Goal: Transaction & Acquisition: Purchase product/service

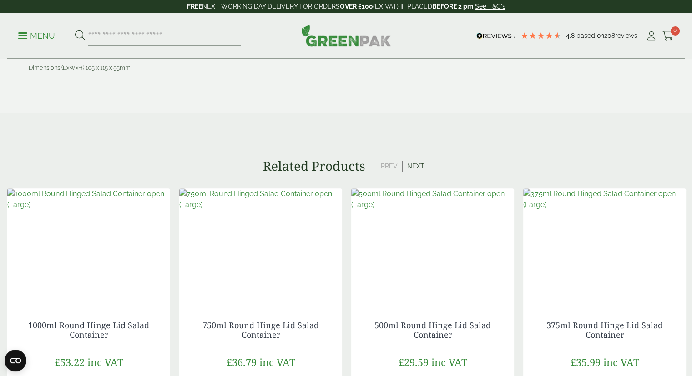
scroll to position [865, 0]
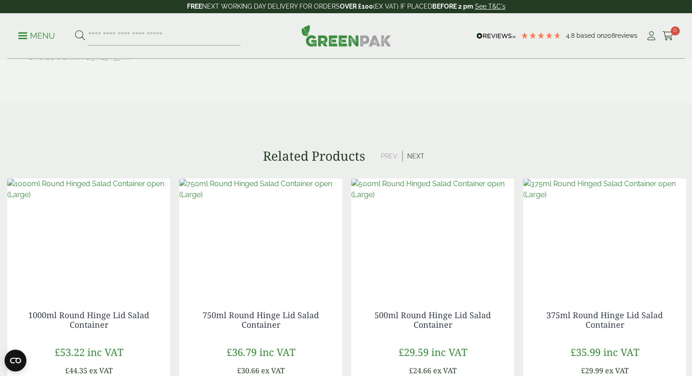
click at [413, 155] on button "Next" at bounding box center [416, 156] width 26 height 11
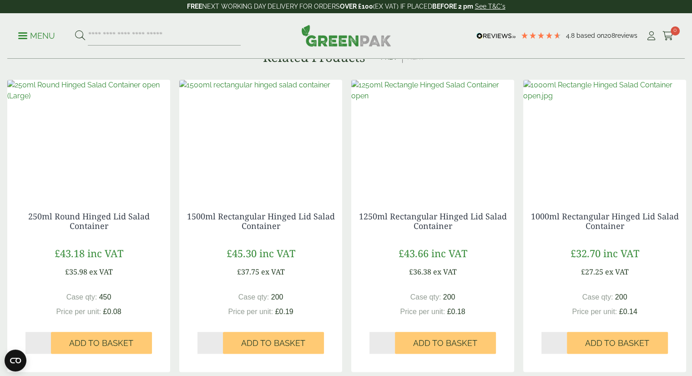
scroll to position [819, 0]
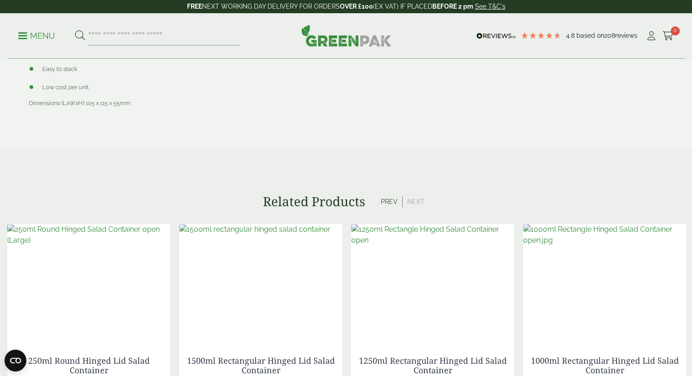
click at [385, 202] on button "Prev" at bounding box center [389, 201] width 26 height 11
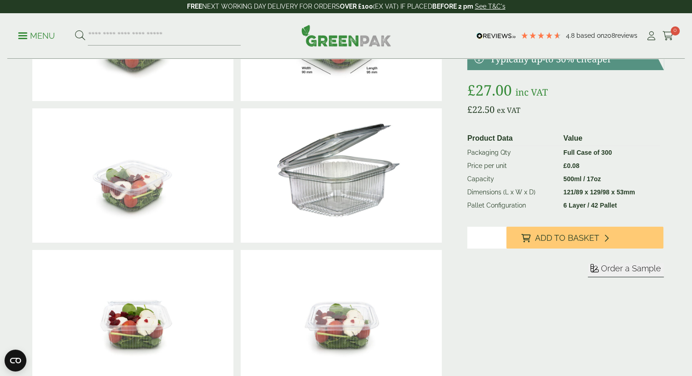
scroll to position [91, 0]
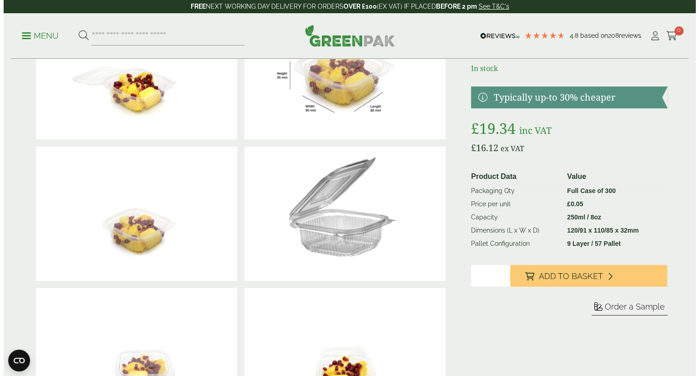
scroll to position [46, 0]
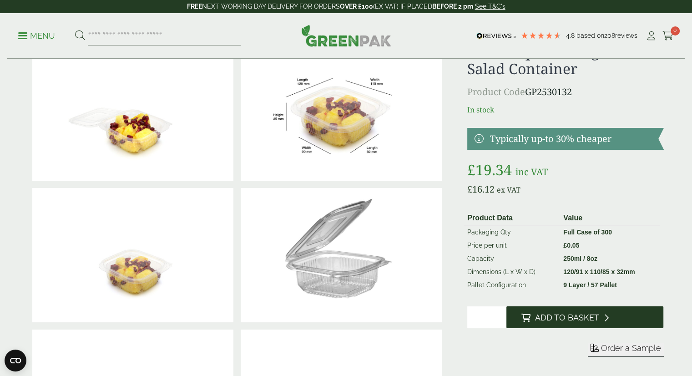
click at [559, 317] on span "Add to Basket" at bounding box center [567, 318] width 64 height 10
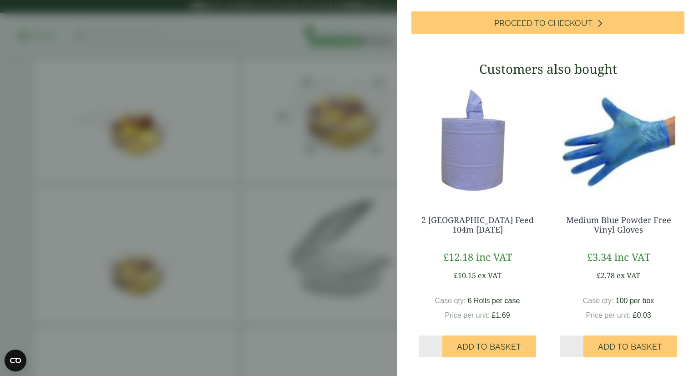
scroll to position [184, 0]
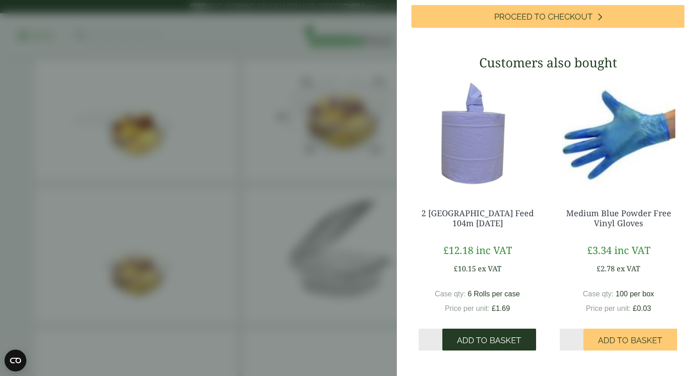
click at [486, 339] on span "Add to Basket" at bounding box center [489, 341] width 64 height 10
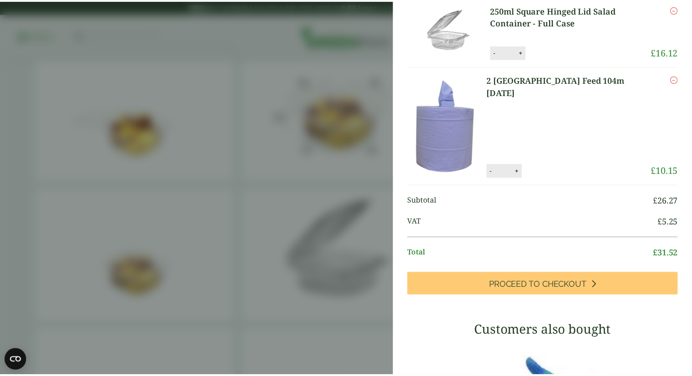
scroll to position [46, 0]
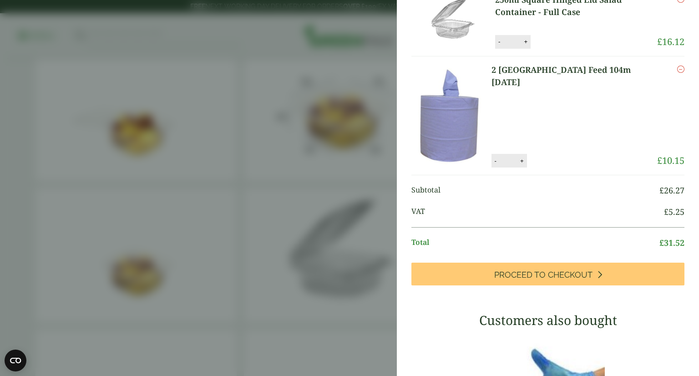
click at [371, 124] on aside "My Basket 250ml Square Hinged Lid Salad Container - Full Case 250ml Square Hing…" at bounding box center [349, 188] width 699 height 376
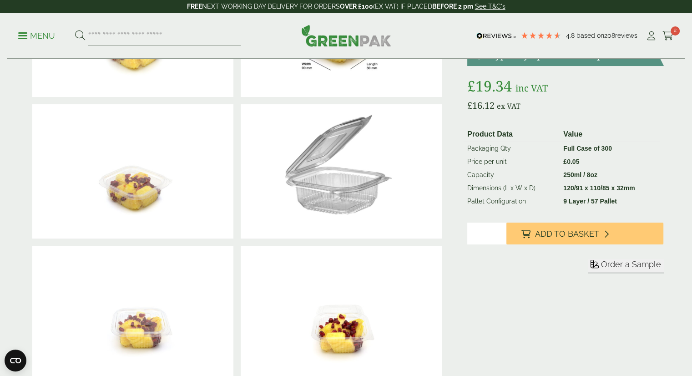
scroll to position [137, 0]
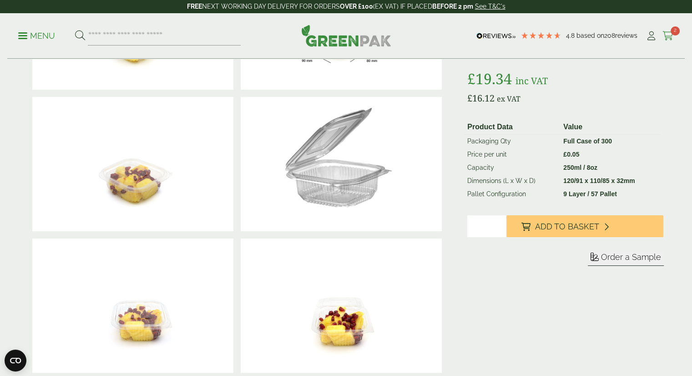
click at [666, 37] on icon at bounding box center [668, 35] width 11 height 9
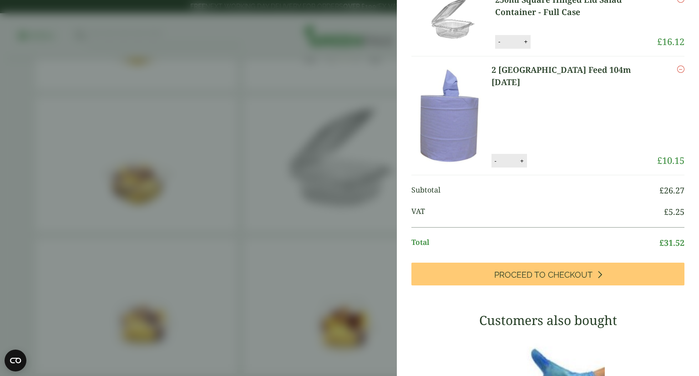
click at [262, 174] on aside "My Basket 250ml Square Hinged Lid Salad Container - Full Case 250ml Square Hing…" at bounding box center [349, 188] width 699 height 376
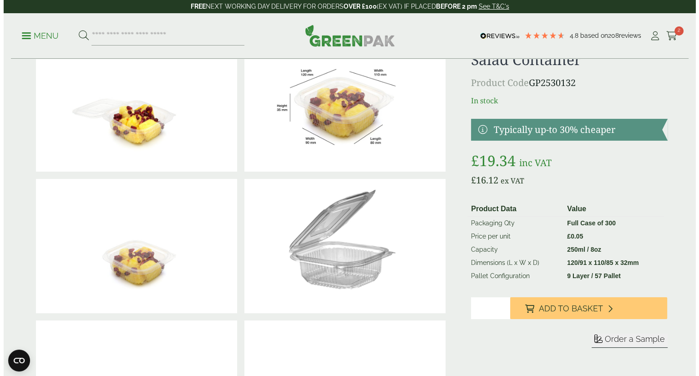
scroll to position [0, 0]
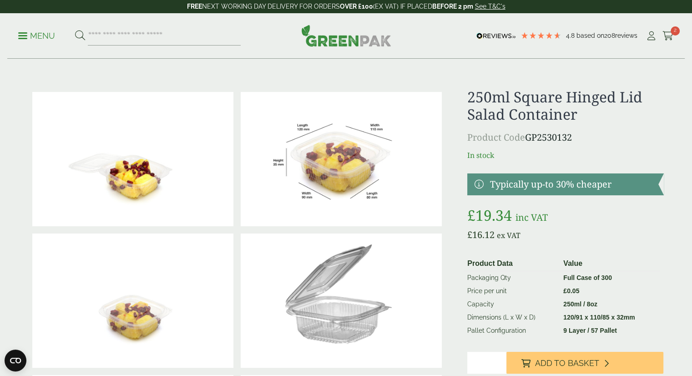
click at [25, 34] on p "Menu" at bounding box center [36, 36] width 37 height 11
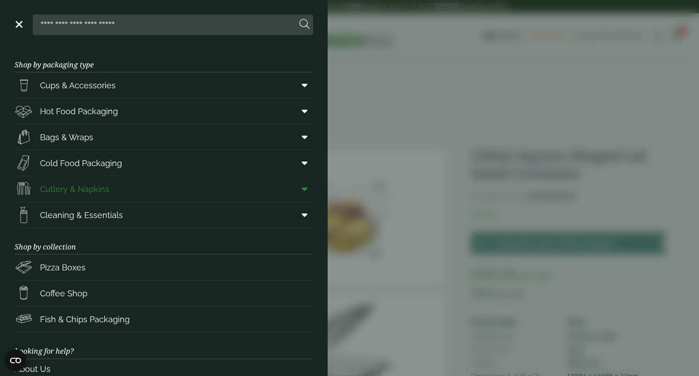
click at [33, 183] on span "Cutlery & Napkins" at bounding box center [62, 189] width 95 height 18
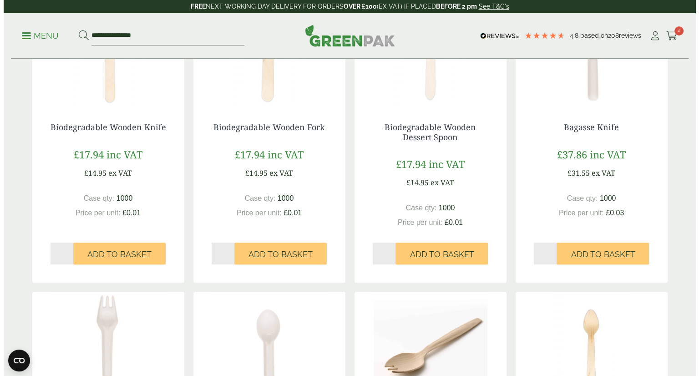
scroll to position [273, 0]
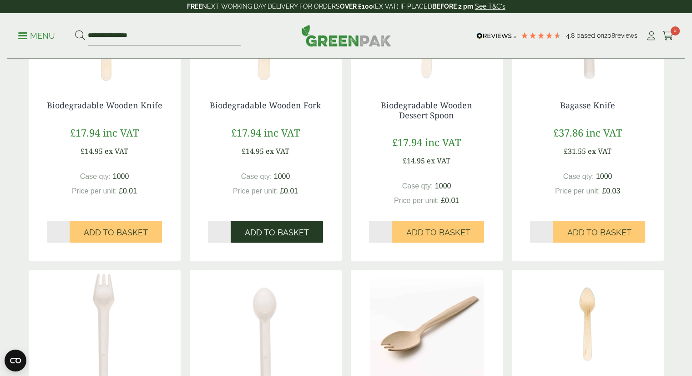
click at [271, 234] on span "Add to Basket" at bounding box center [277, 233] width 64 height 10
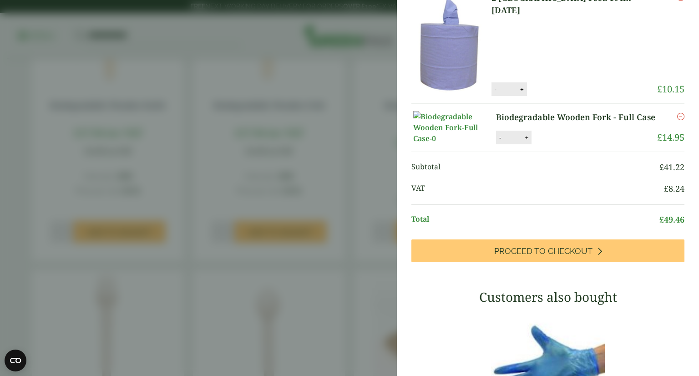
scroll to position [0, 0]
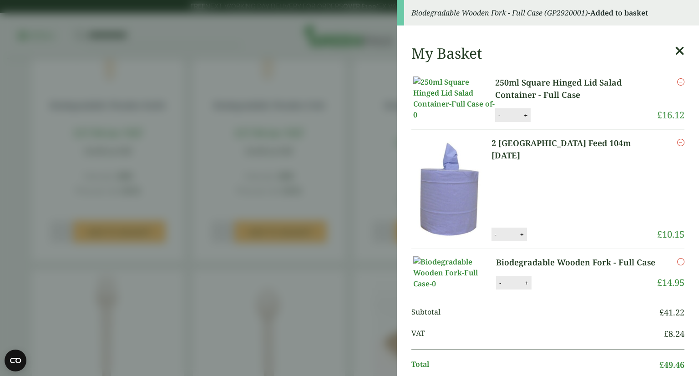
click at [358, 95] on aside "Biodegradable Wooden Fork - Full Case (GP2920001) - Added to basket My Basket 2…" at bounding box center [349, 188] width 699 height 376
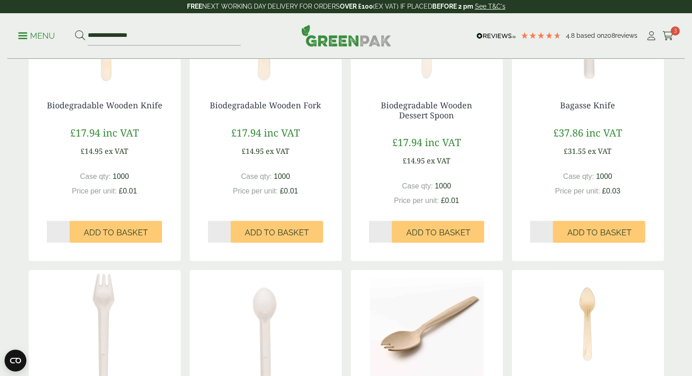
click at [21, 34] on p "Menu" at bounding box center [36, 36] width 37 height 11
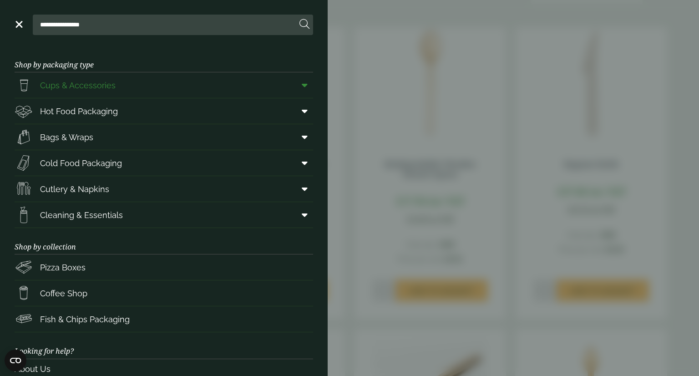
click at [94, 91] on span "Cups & Accessories" at bounding box center [78, 85] width 76 height 12
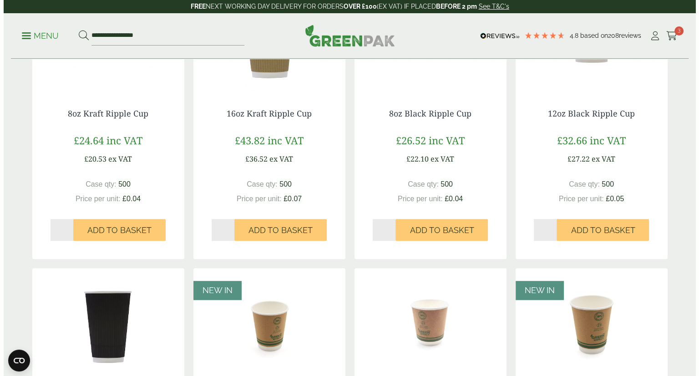
scroll to position [501, 0]
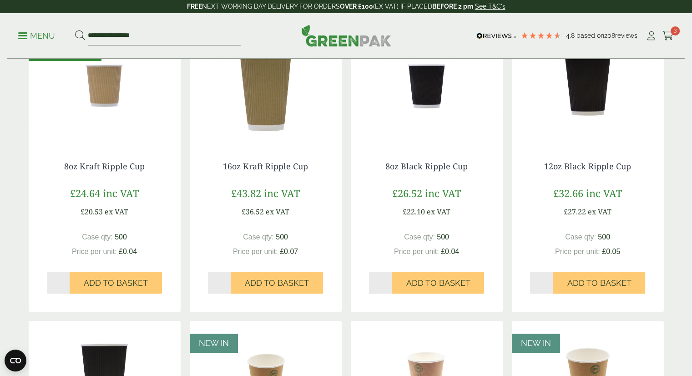
click at [20, 34] on p "Menu" at bounding box center [36, 36] width 37 height 11
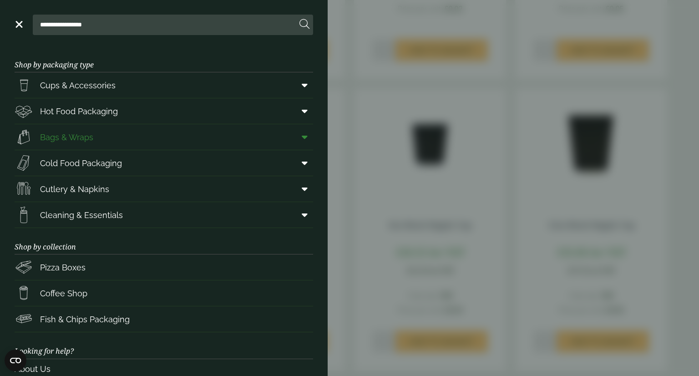
click at [29, 133] on img at bounding box center [24, 137] width 18 height 18
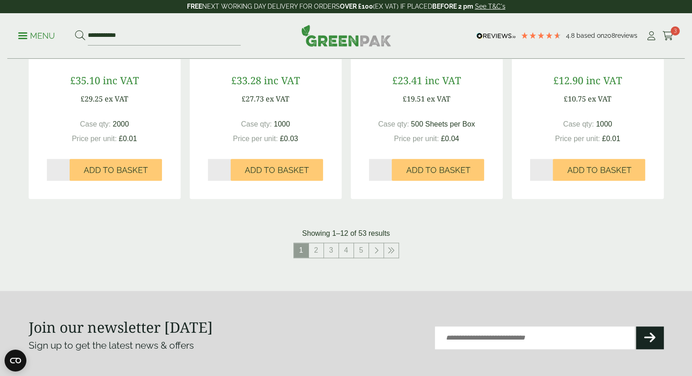
scroll to position [1047, 0]
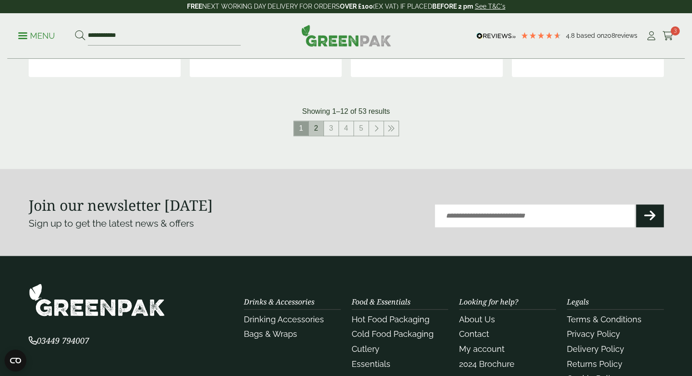
click at [315, 129] on link "2" at bounding box center [316, 128] width 15 height 15
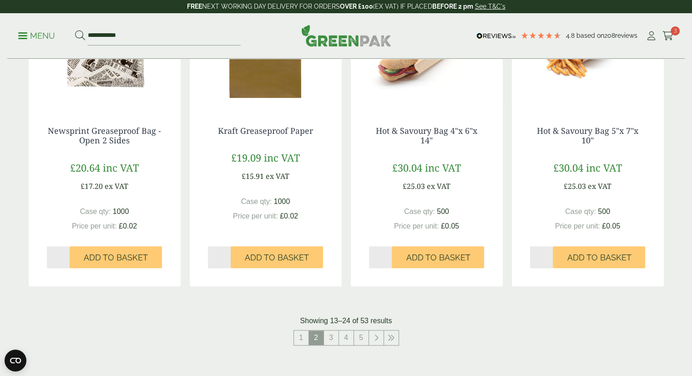
scroll to position [910, 0]
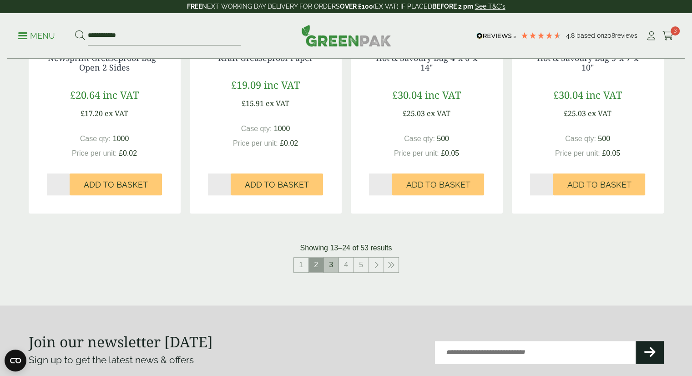
click at [337, 263] on link "3" at bounding box center [331, 265] width 15 height 15
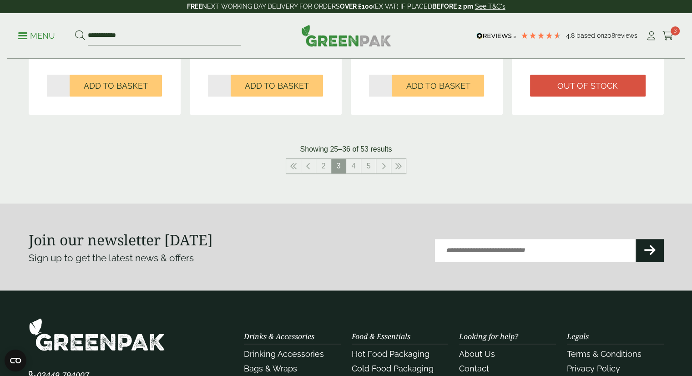
scroll to position [1047, 0]
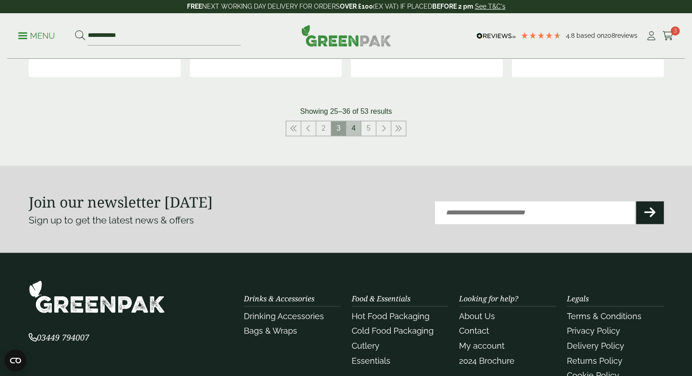
click at [350, 122] on link "4" at bounding box center [353, 128] width 15 height 15
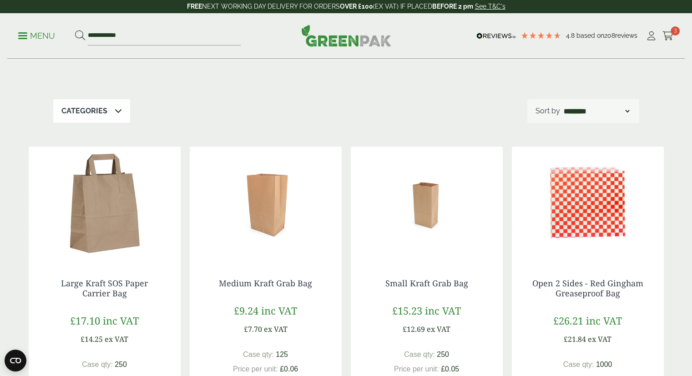
scroll to position [137, 0]
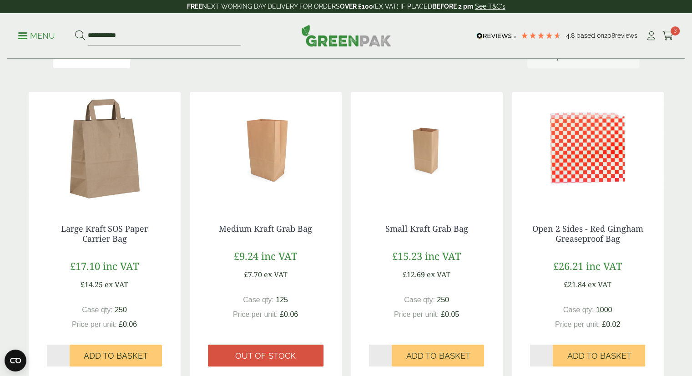
click at [122, 170] on img at bounding box center [105, 149] width 152 height 114
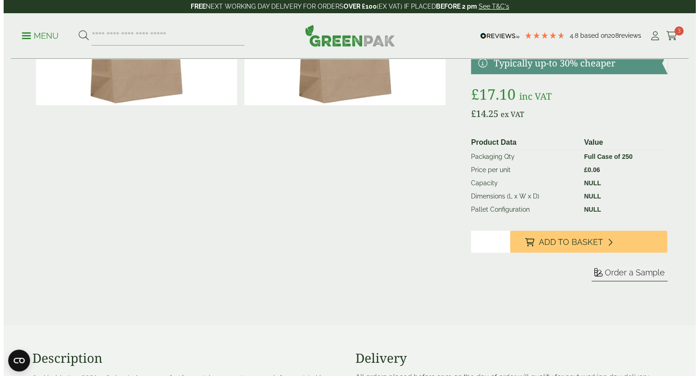
scroll to position [137, 0]
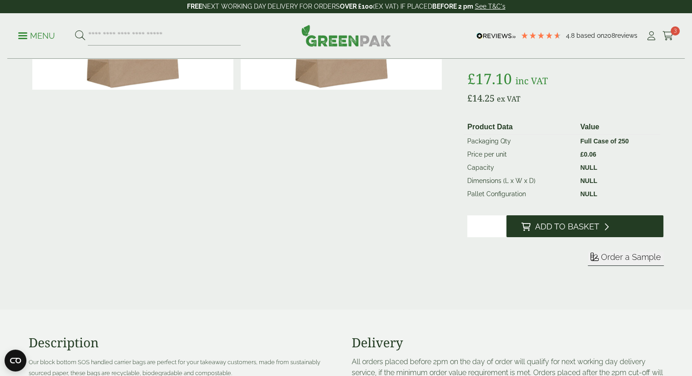
click at [576, 222] on span "Add to Basket" at bounding box center [567, 227] width 64 height 10
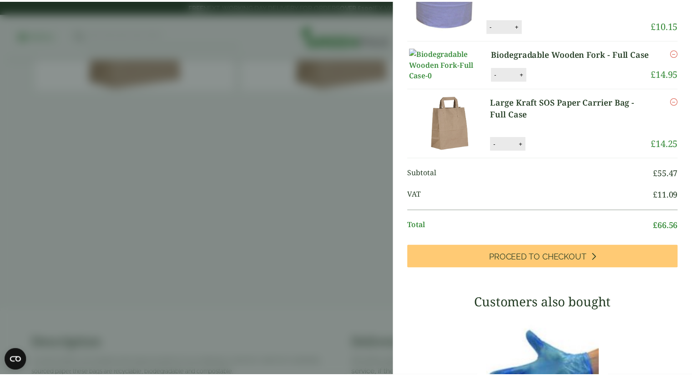
scroll to position [91, 0]
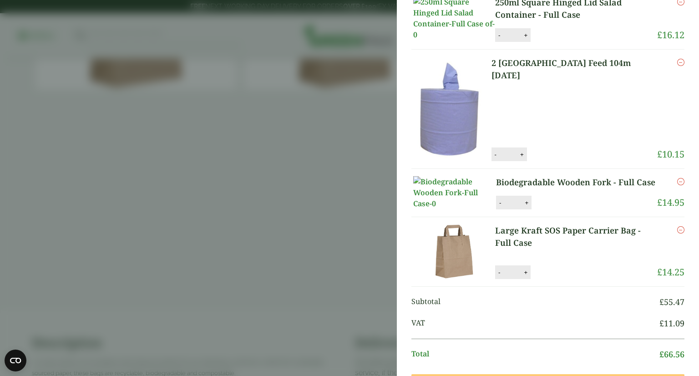
click at [192, 77] on aside "Large Kraft SOS Paper Carrier Bag - Full Case (GP3330022) - Added to basket My …" at bounding box center [349, 188] width 699 height 376
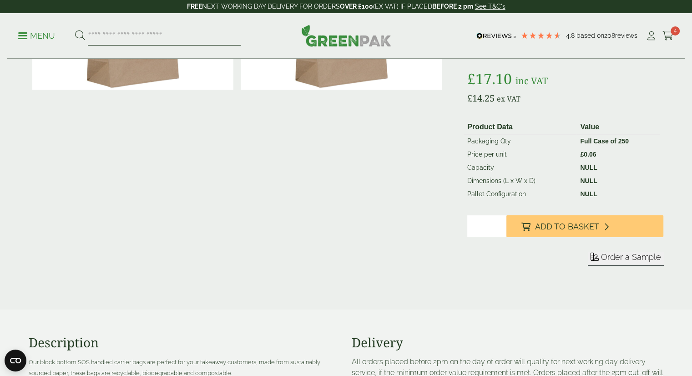
click at [106, 39] on input "search" at bounding box center [164, 35] width 153 height 19
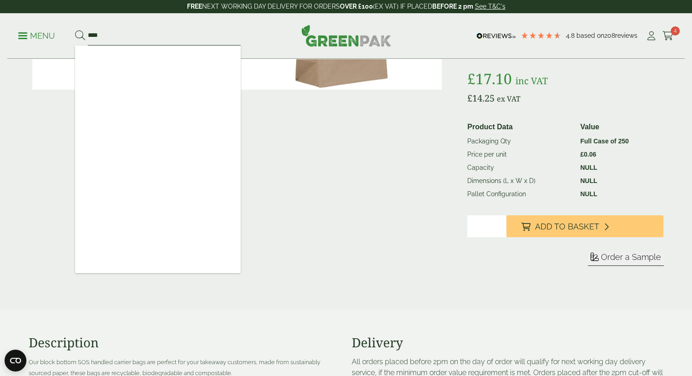
type input "****"
click at [75, 30] on button at bounding box center [80, 36] width 10 height 12
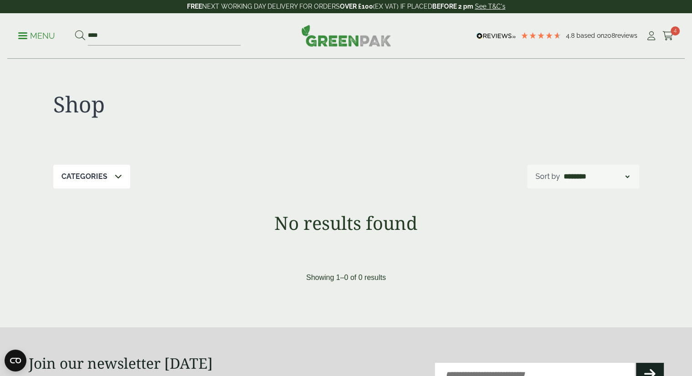
click at [33, 30] on ul "Menu ****" at bounding box center [129, 35] width 223 height 19
click at [24, 35] on span at bounding box center [22, 35] width 9 height 1
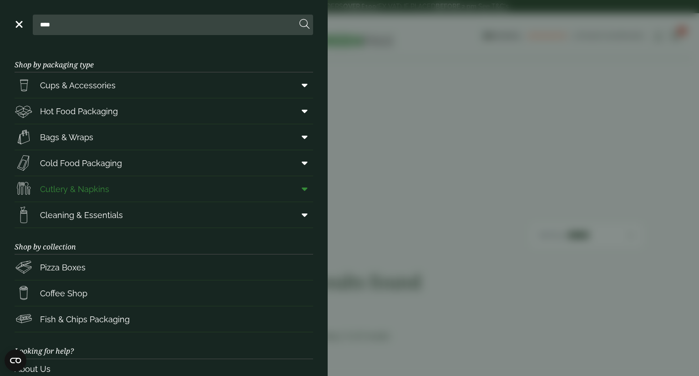
click at [93, 177] on link "Cutlery & Napkins" at bounding box center [164, 188] width 299 height 25
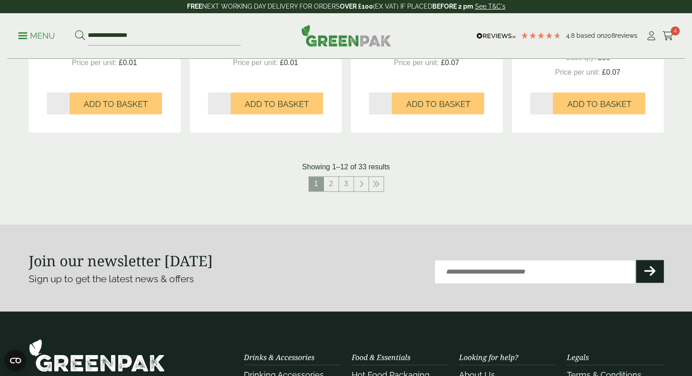
scroll to position [1093, 0]
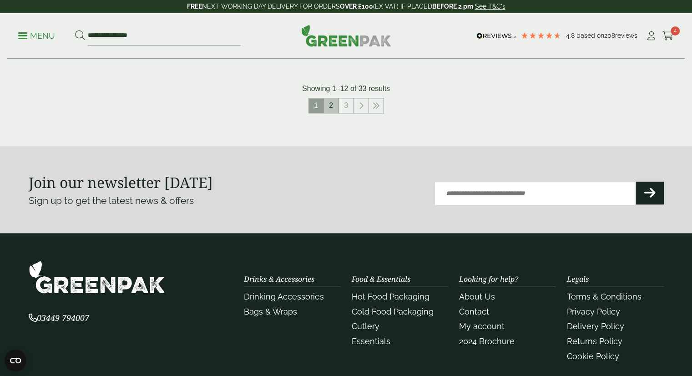
click at [331, 110] on link "2" at bounding box center [331, 105] width 15 height 15
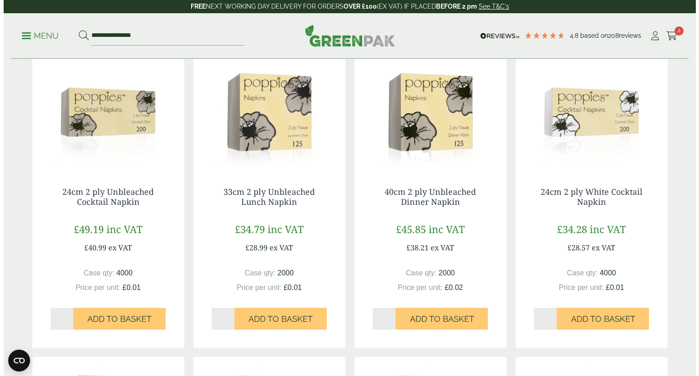
scroll to position [319, 0]
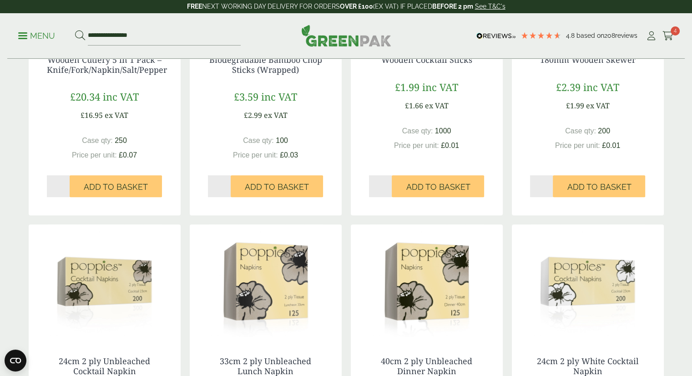
click at [22, 39] on p "Menu" at bounding box center [36, 36] width 37 height 11
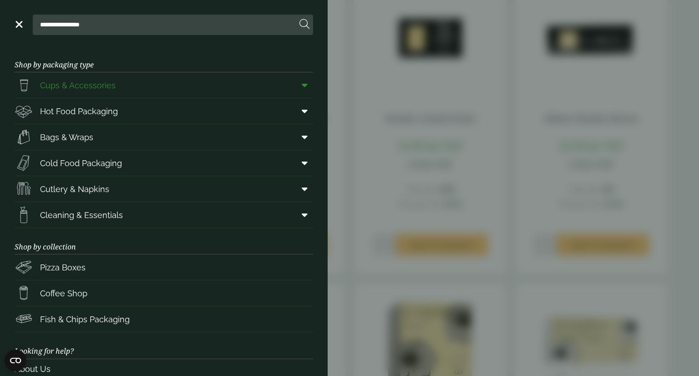
click at [48, 92] on span "Cups & Accessories" at bounding box center [65, 85] width 101 height 18
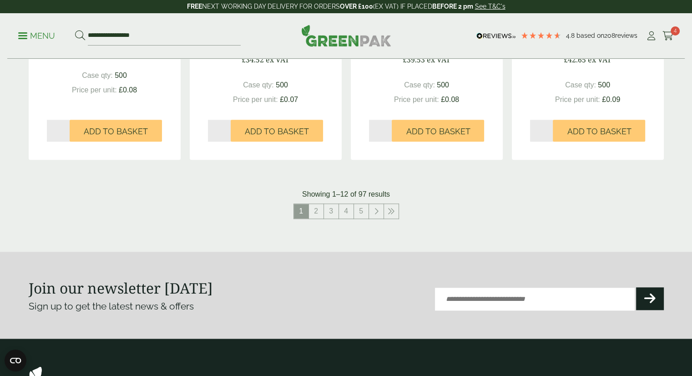
scroll to position [956, 0]
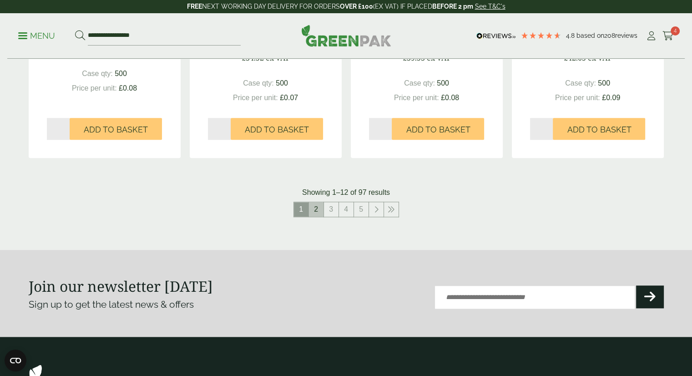
click at [317, 204] on link "2" at bounding box center [316, 209] width 15 height 15
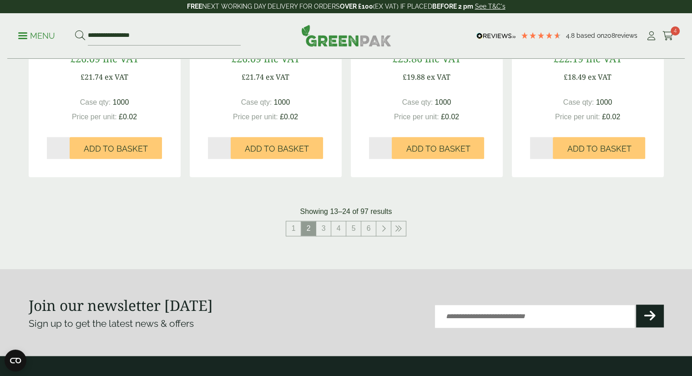
scroll to position [956, 0]
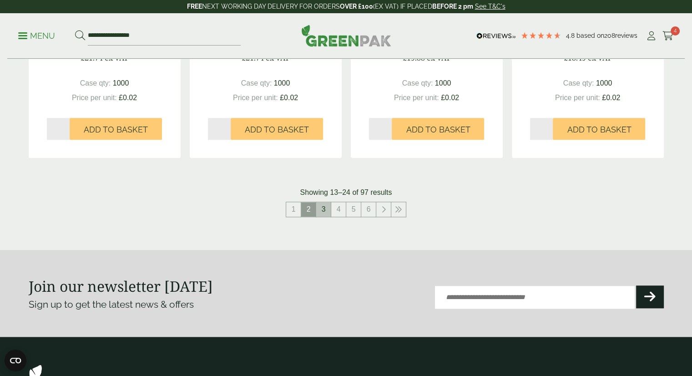
click at [322, 210] on link "3" at bounding box center [323, 209] width 15 height 15
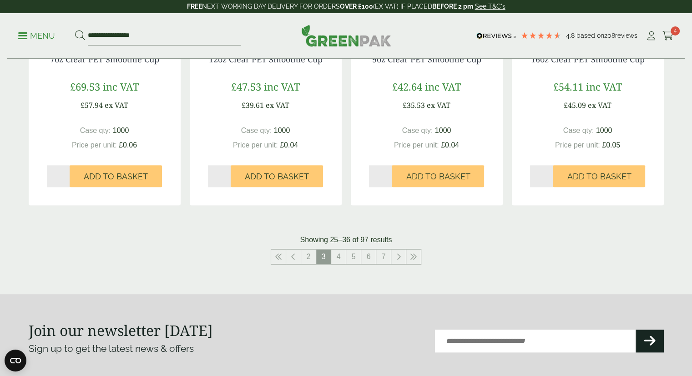
scroll to position [956, 0]
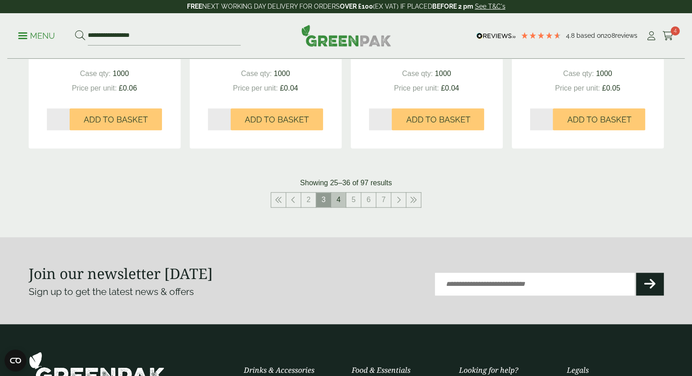
click at [342, 195] on link "4" at bounding box center [338, 200] width 15 height 15
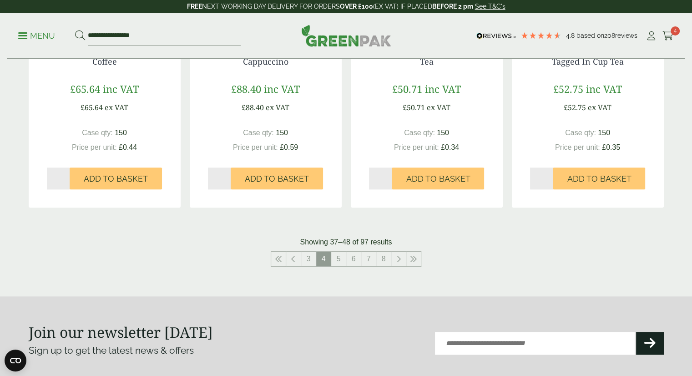
scroll to position [1093, 0]
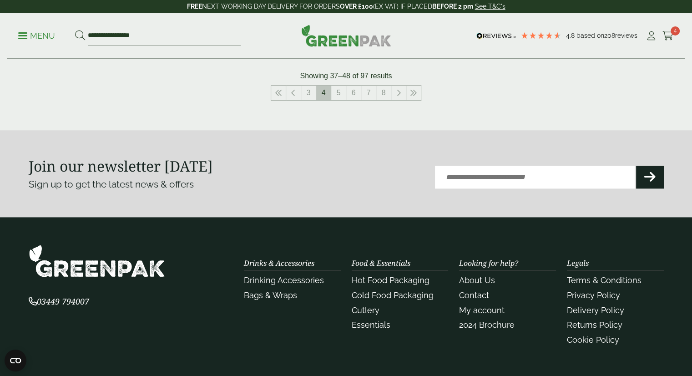
click at [328, 91] on span "4" at bounding box center [323, 93] width 15 height 15
click at [333, 91] on link "5" at bounding box center [338, 93] width 15 height 15
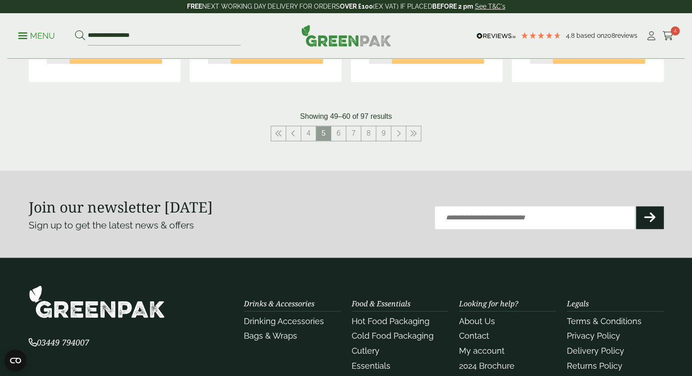
scroll to position [1047, 0]
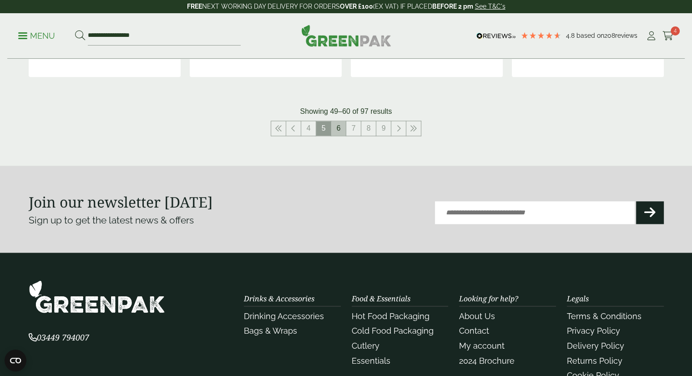
click at [341, 132] on link "6" at bounding box center [338, 128] width 15 height 15
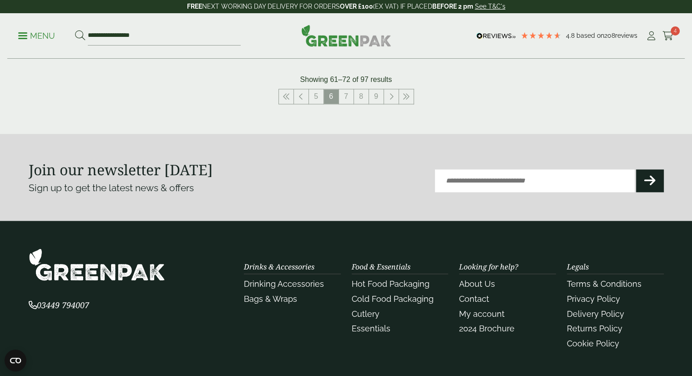
scroll to position [1093, 0]
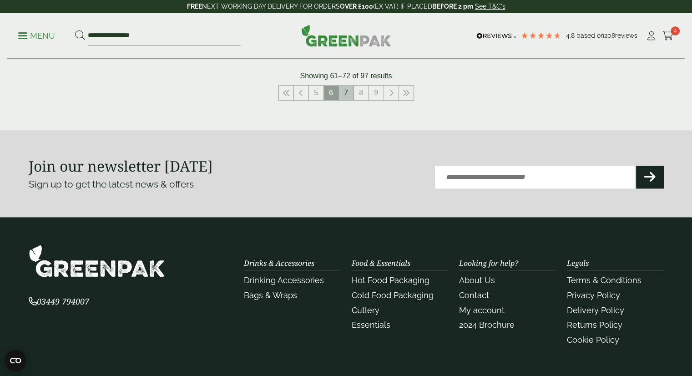
click at [345, 96] on link "7" at bounding box center [346, 93] width 15 height 15
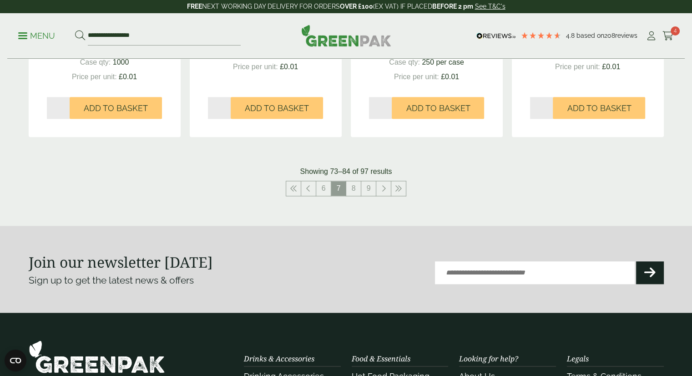
scroll to position [1002, 0]
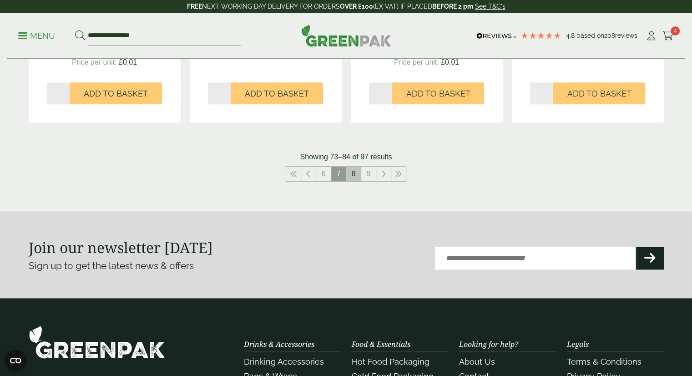
click at [357, 174] on link "8" at bounding box center [353, 174] width 15 height 15
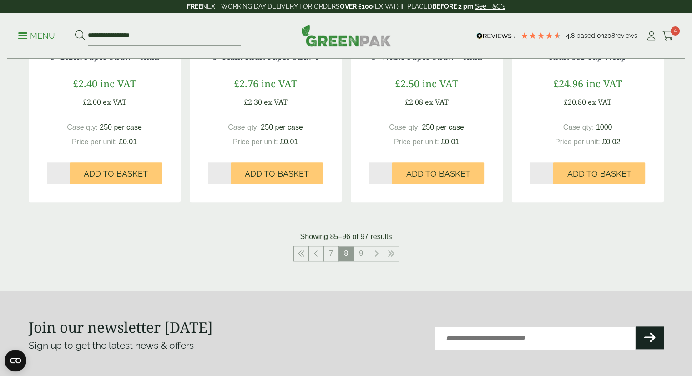
scroll to position [910, 0]
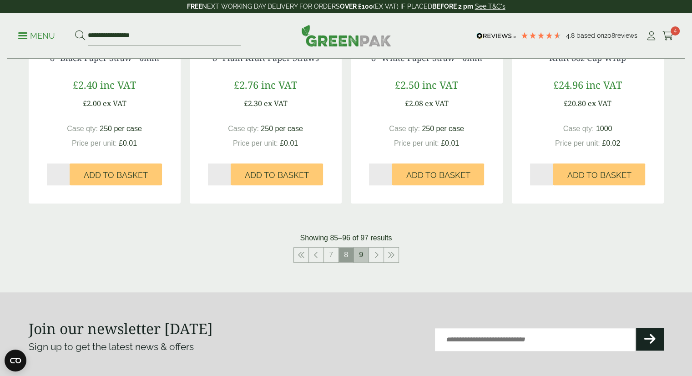
click at [367, 250] on link "9" at bounding box center [361, 255] width 15 height 15
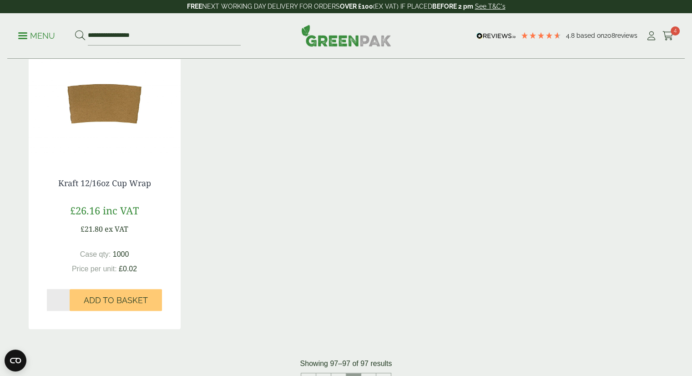
scroll to position [182, 0]
click at [127, 34] on input "**********" at bounding box center [164, 35] width 153 height 19
drag, startPoint x: 154, startPoint y: 37, endPoint x: 4, endPoint y: 20, distance: 151.1
click at [11, 22] on div "**********" at bounding box center [346, 36] width 678 height 46
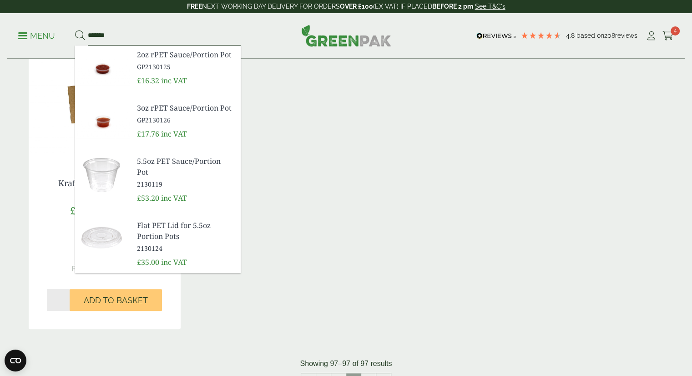
type input "*******"
click at [107, 118] on img at bounding box center [102, 121] width 55 height 44
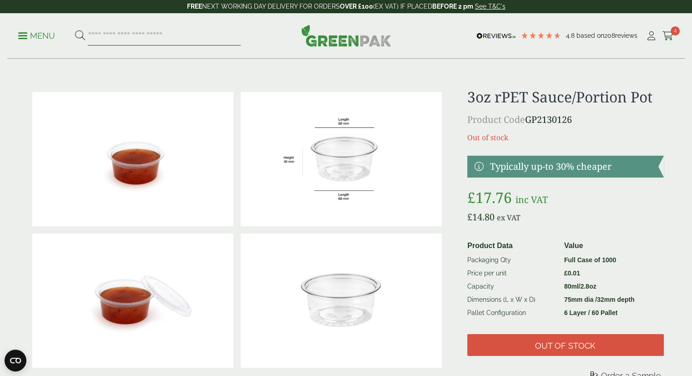
click at [138, 41] on input "search" at bounding box center [164, 35] width 153 height 19
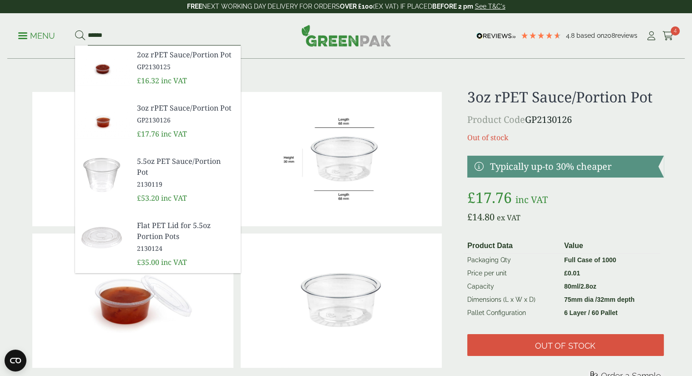
type input "******"
click at [105, 124] on img at bounding box center [102, 121] width 55 height 44
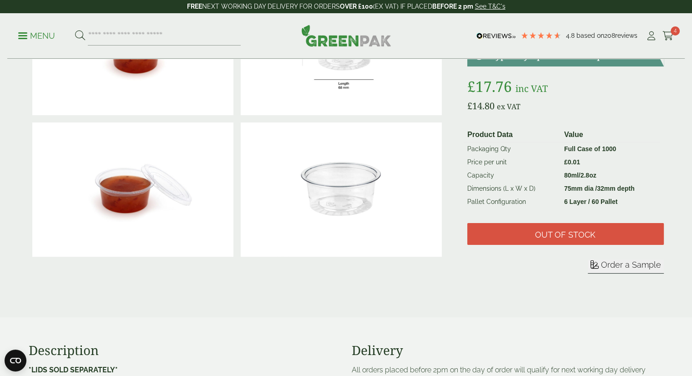
scroll to position [46, 0]
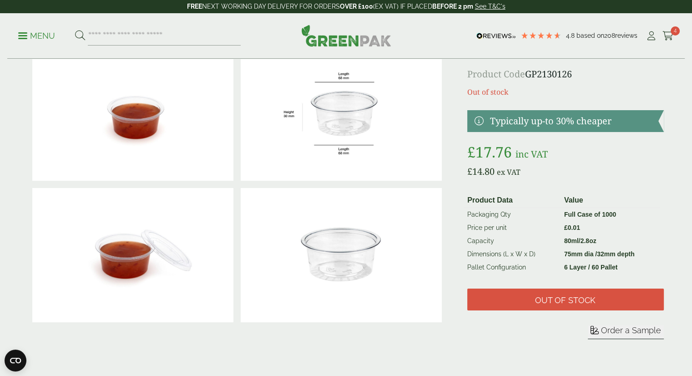
click at [273, 195] on img at bounding box center [341, 255] width 201 height 134
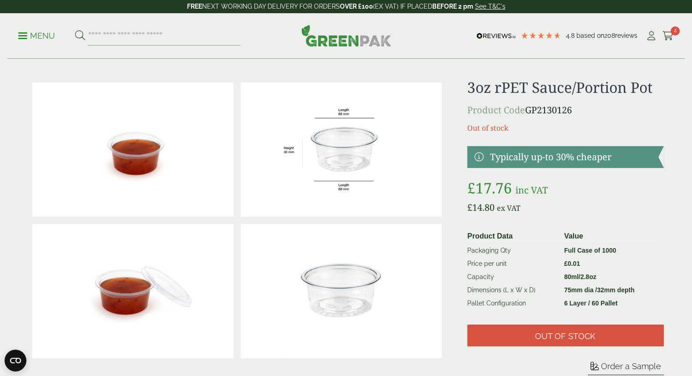
scroll to position [0, 0]
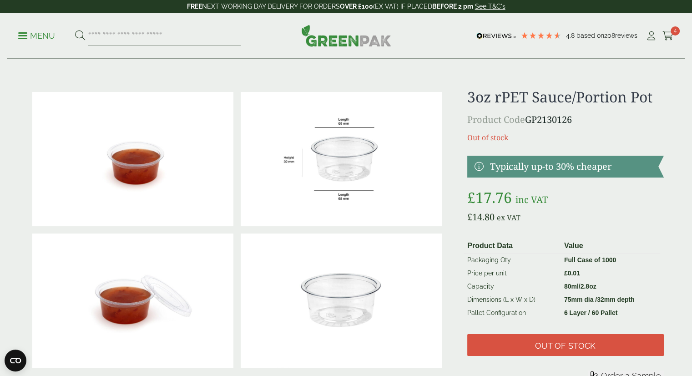
click at [99, 25] on div "Menu 4.8 Based on 208 reviews My Account" at bounding box center [346, 36] width 678 height 46
click at [94, 33] on input "search" at bounding box center [164, 35] width 153 height 19
type input "*******"
click at [75, 30] on button at bounding box center [80, 36] width 10 height 12
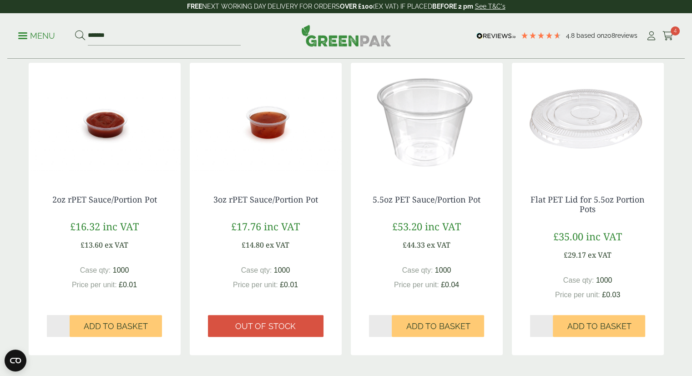
scroll to position [137, 0]
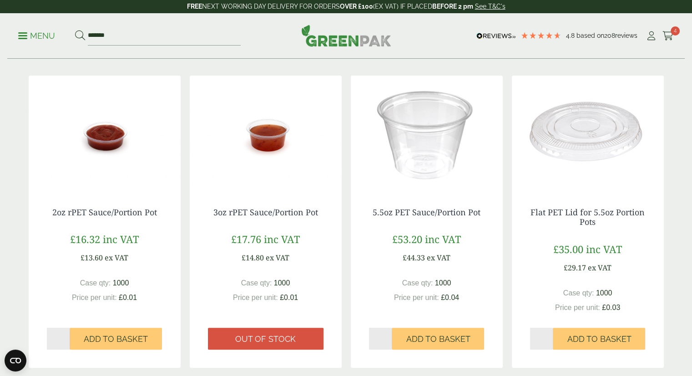
click at [449, 181] on img at bounding box center [427, 133] width 152 height 114
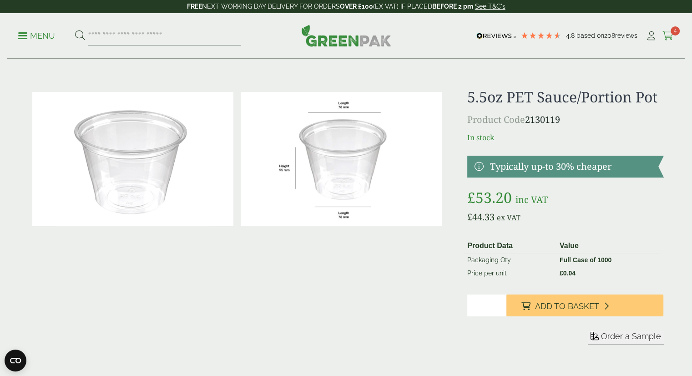
click at [668, 33] on icon at bounding box center [668, 35] width 11 height 9
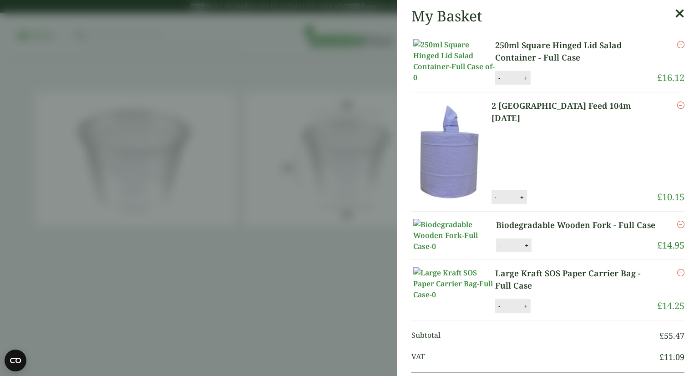
click at [574, 57] on link "250ml Square Hinged Lid Salad Container - Full Case" at bounding box center [576, 51] width 162 height 25
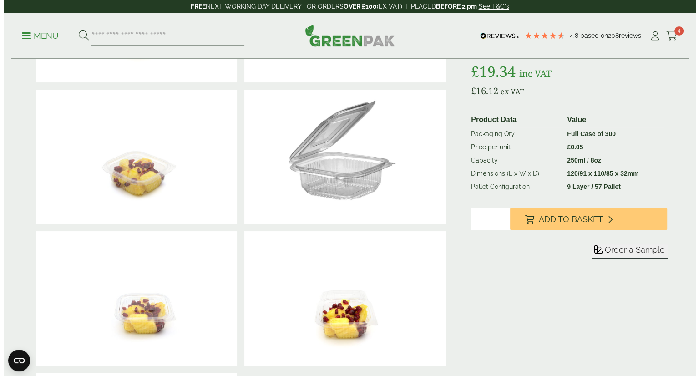
scroll to position [146, 0]
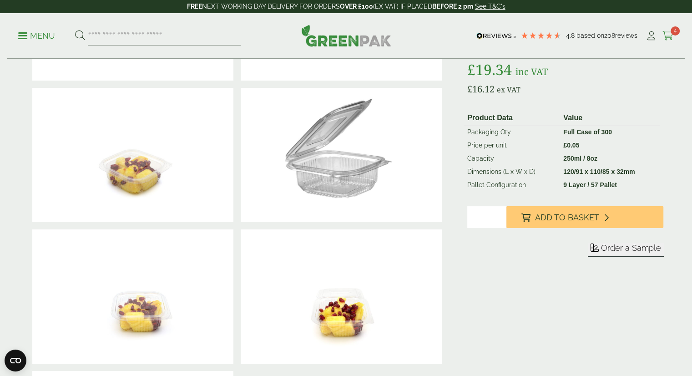
click at [667, 41] on link "Cart 4" at bounding box center [668, 36] width 11 height 14
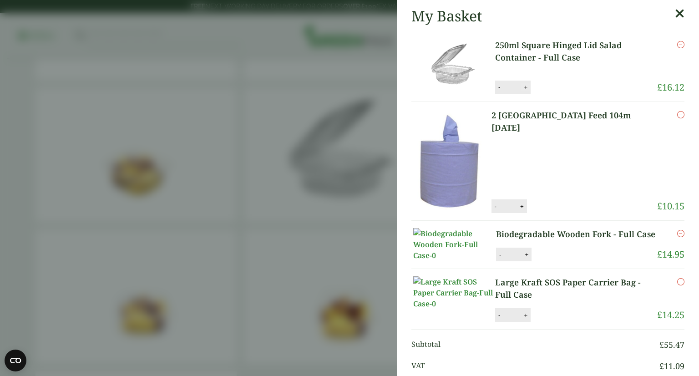
click at [524, 86] on button "+" at bounding box center [525, 87] width 9 height 8
type input "*"
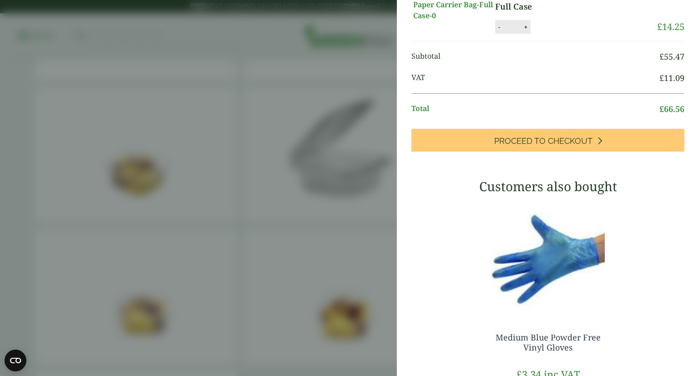
scroll to position [291, 0]
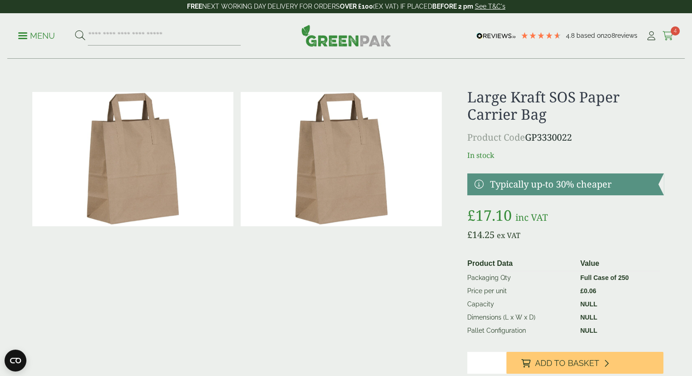
click at [674, 39] on icon at bounding box center [668, 35] width 11 height 9
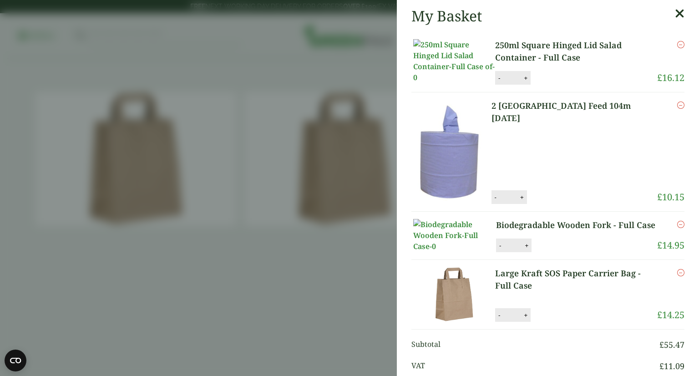
scroll to position [329, 0]
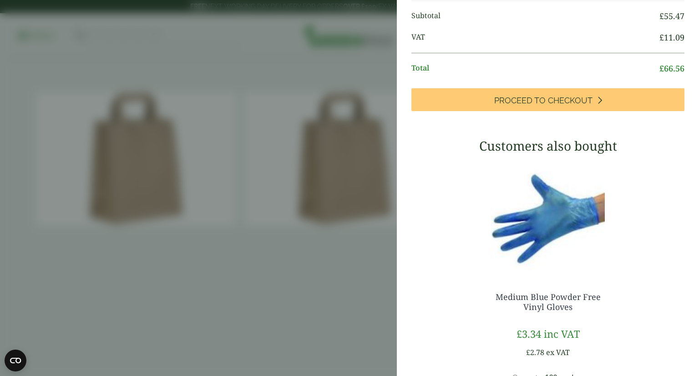
type input "*"
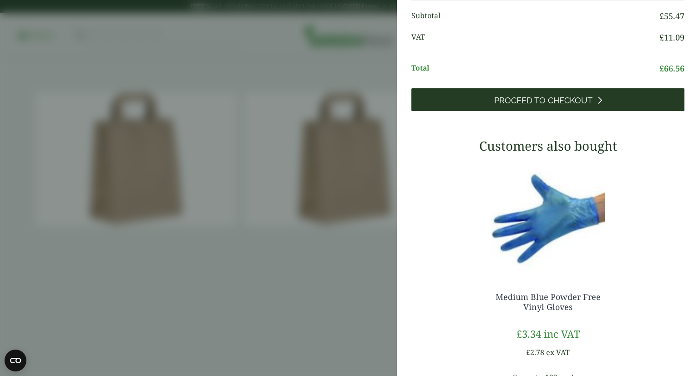
click at [527, 106] on span "Proceed to Checkout" at bounding box center [543, 101] width 98 height 10
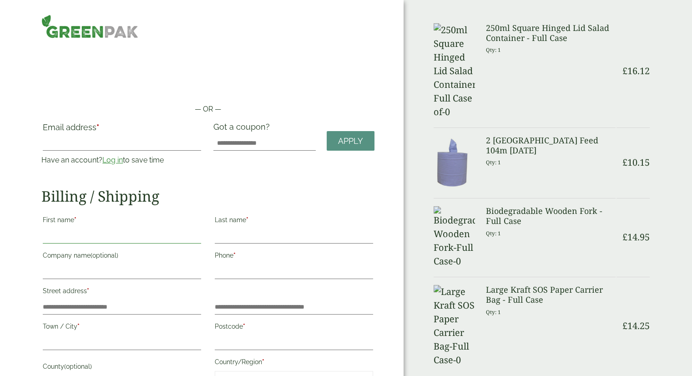
click at [110, 232] on input "First name *" at bounding box center [122, 236] width 158 height 15
type input "******"
type input "**********"
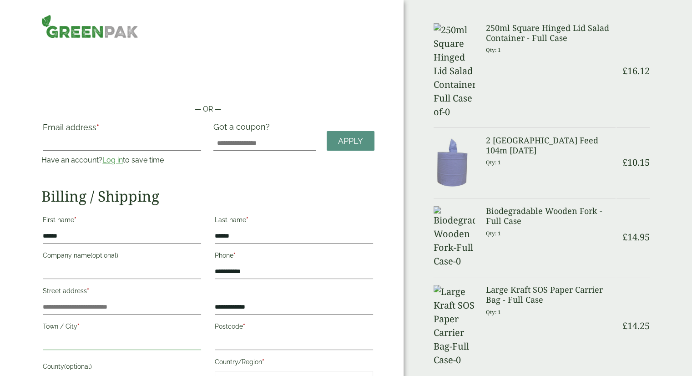
type input "******"
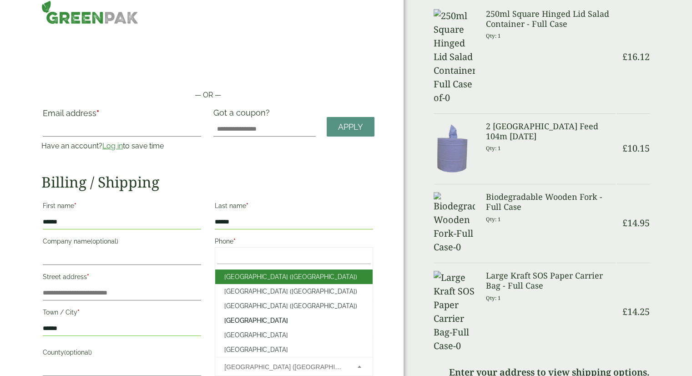
scroll to position [3321, 0]
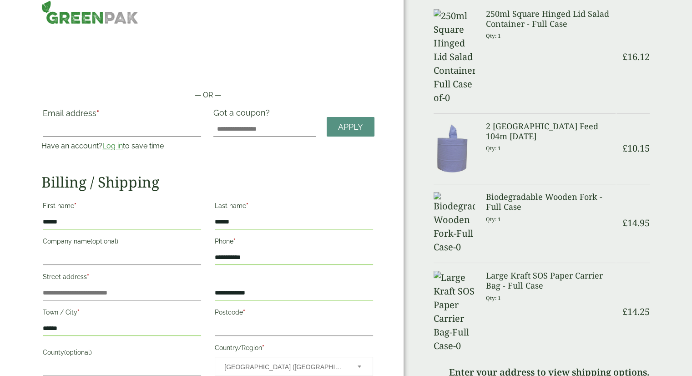
click at [394, 290] on div "— OR — Email address * Have an account? Log in to save time Username or email a…" at bounding box center [202, 339] width 404 height 707
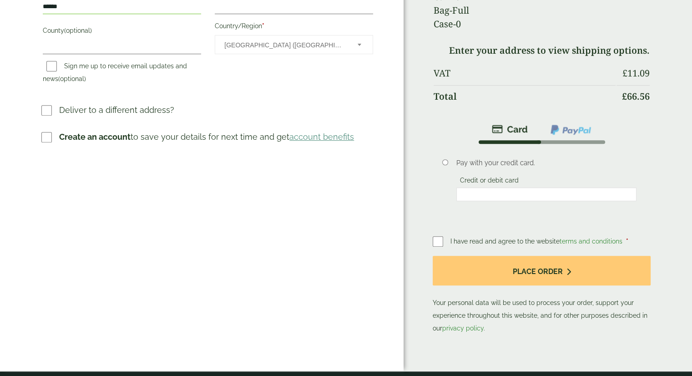
scroll to position [378, 0]
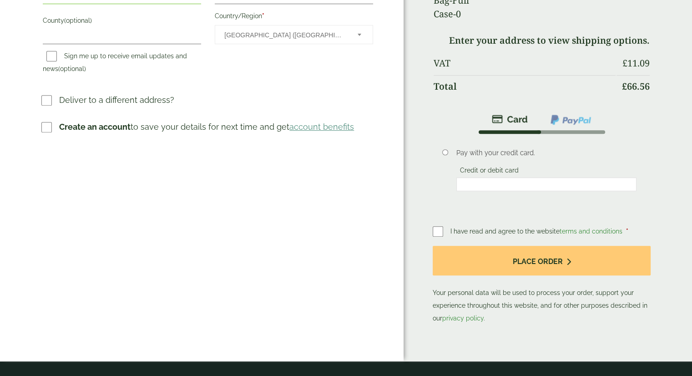
scroll to position [346, 0]
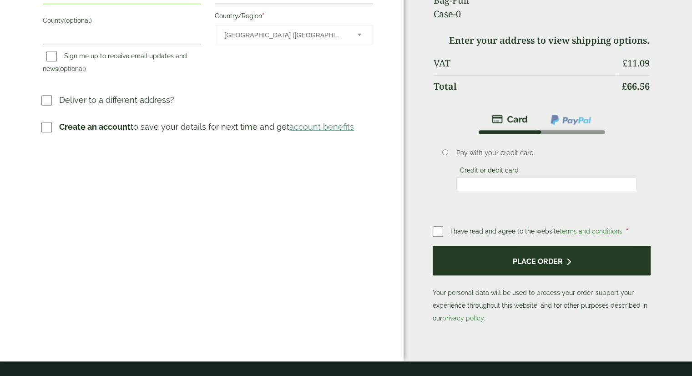
click at [487, 246] on button "Place order" at bounding box center [542, 261] width 218 height 30
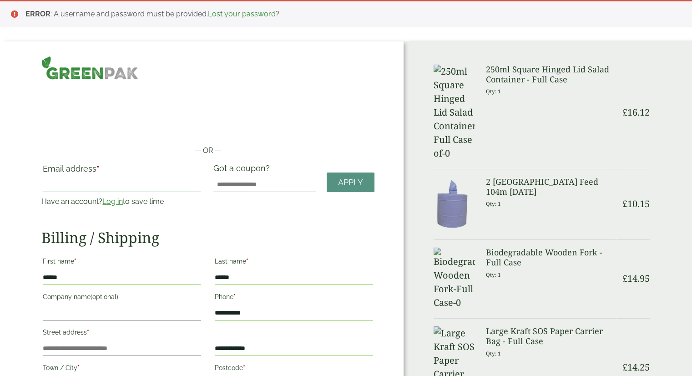
click at [158, 179] on input "Email address *" at bounding box center [122, 185] width 158 height 15
type input "**********"
click at [230, 219] on div "**********" at bounding box center [207, 343] width 333 height 360
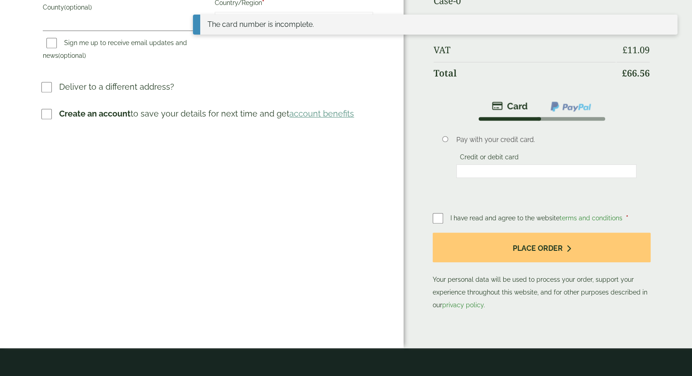
scroll to position [324, 0]
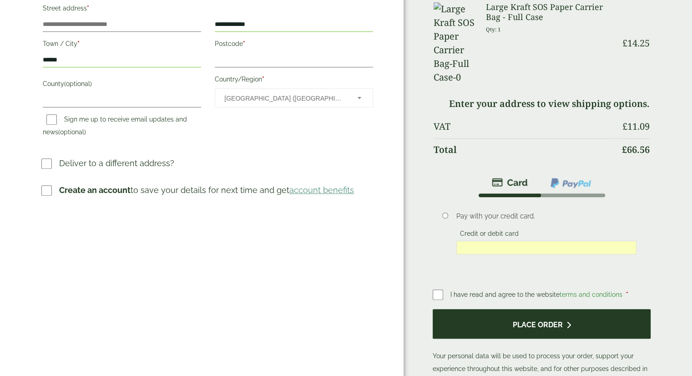
click at [554, 309] on button "Place order" at bounding box center [542, 324] width 218 height 30
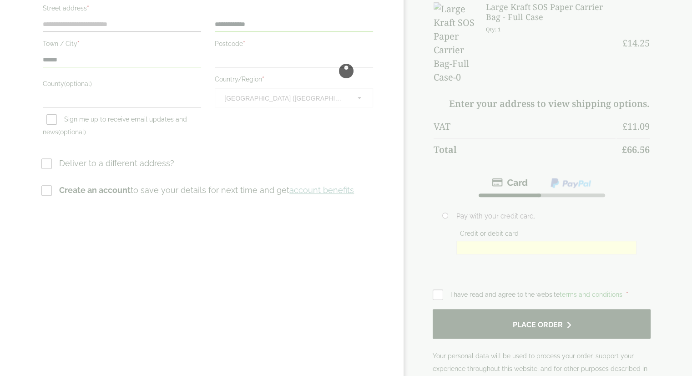
scroll to position [0, 0]
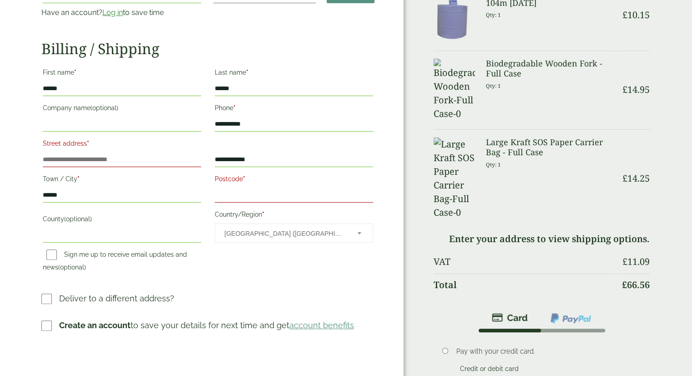
scroll to position [219, 0]
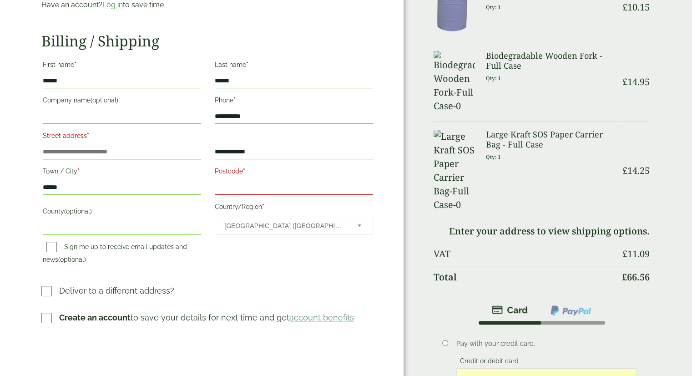
click at [233, 193] on input "Postcode *" at bounding box center [294, 187] width 158 height 15
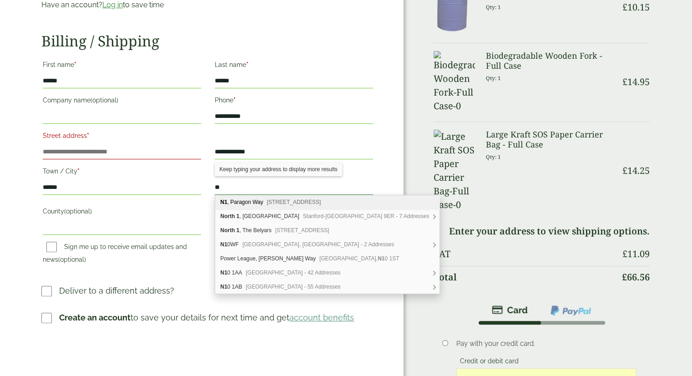
type input "*"
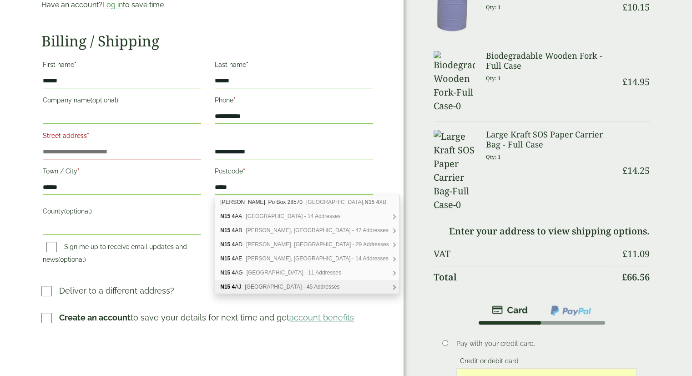
click at [262, 289] on div "N15 [STREET_ADDRESS] Addresses" at bounding box center [307, 287] width 184 height 14
type input "*******"
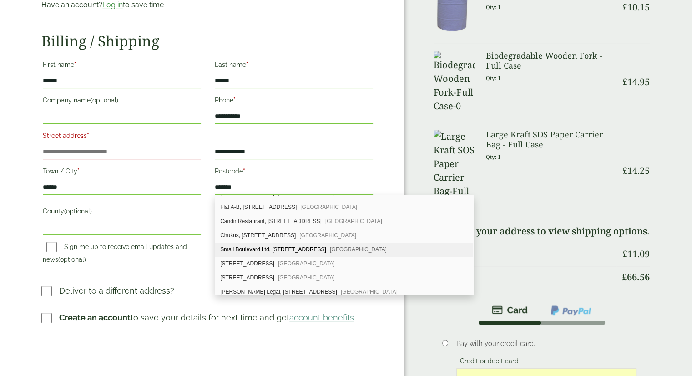
scroll to position [237, 0]
click at [248, 263] on div "[STREET_ADDRESS]" at bounding box center [344, 262] width 258 height 14
type input "**********"
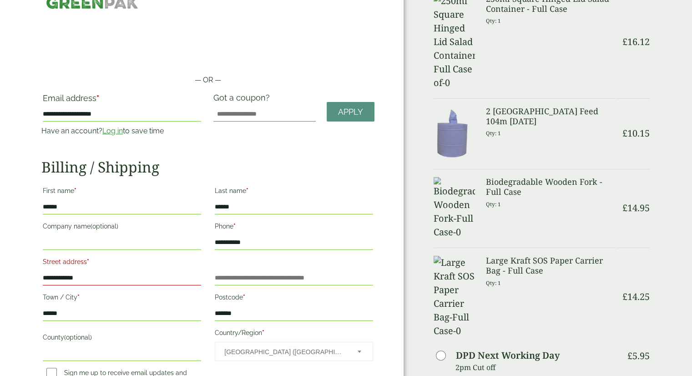
scroll to position [146, 0]
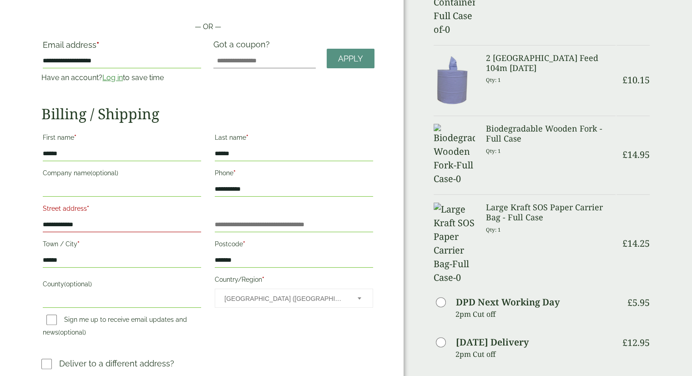
click at [684, 264] on div "Order Summary Item Ammount 250ml Square Hinged Lid Salad Container - Full Case …" at bounding box center [548, 321] width 289 height 807
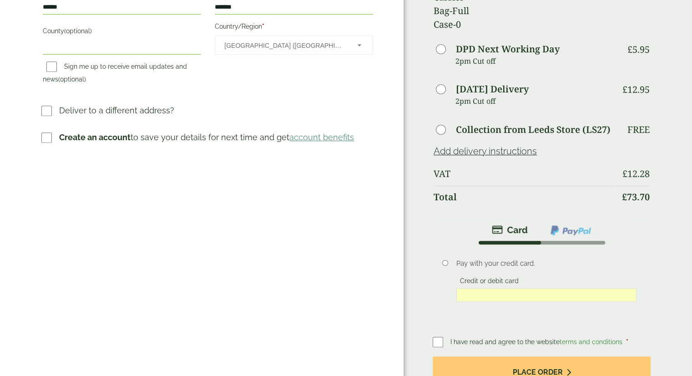
scroll to position [401, 0]
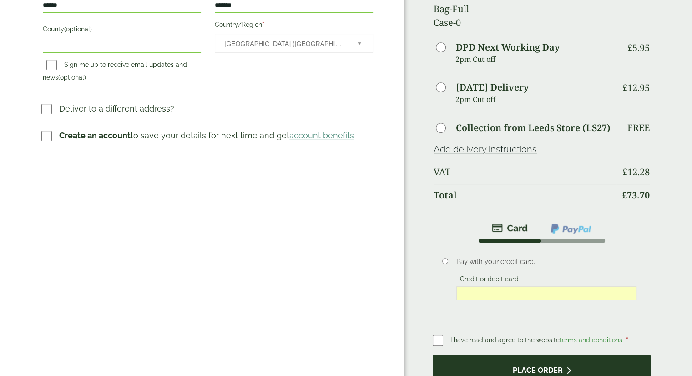
click at [540, 355] on button "Place order" at bounding box center [542, 370] width 218 height 30
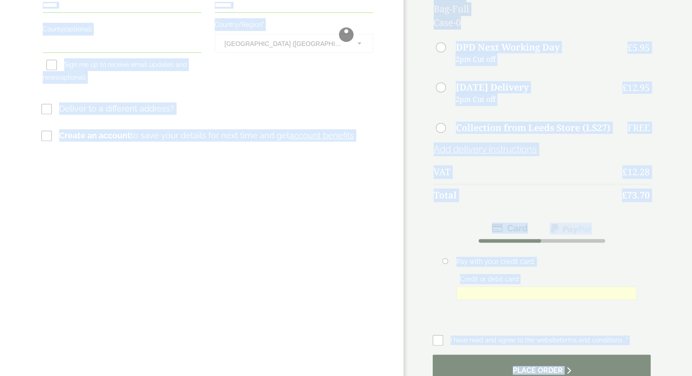
click at [540, 256] on div at bounding box center [346, 34] width 692 height 870
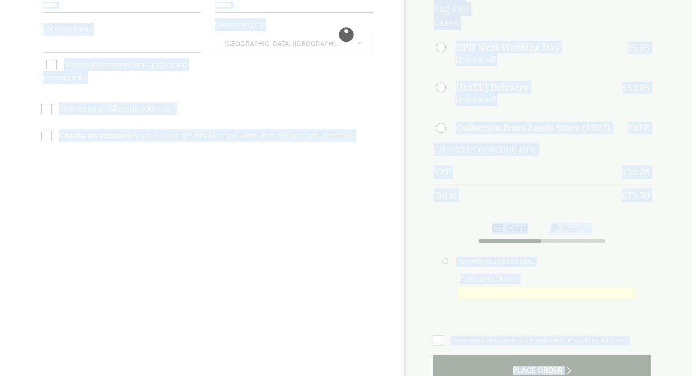
scroll to position [0, 0]
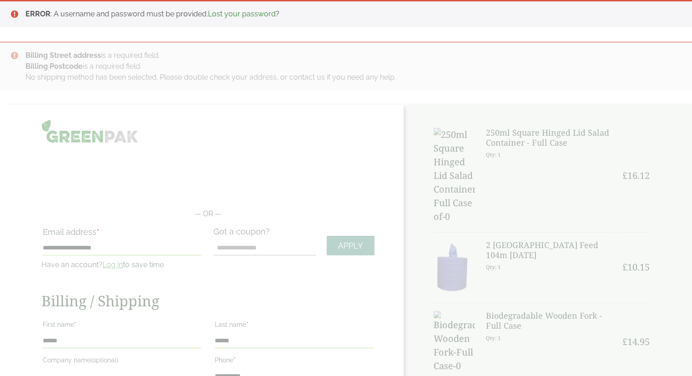
click at [219, 13] on link "Lost your password" at bounding box center [242, 14] width 68 height 9
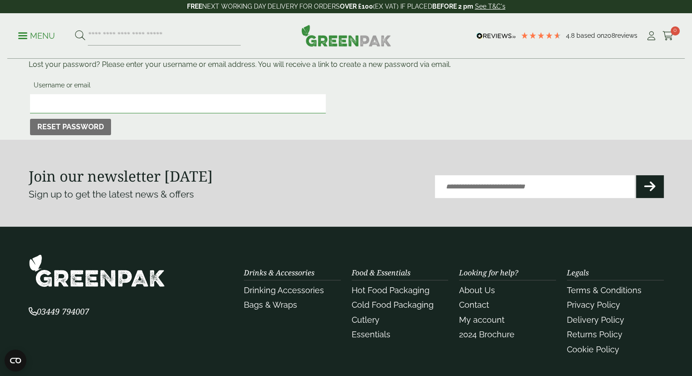
click at [248, 98] on input "Username or email" at bounding box center [178, 103] width 296 height 19
type input "**********"
click at [30, 119] on button "Reset password" at bounding box center [70, 127] width 81 height 16
